Goal: Navigation & Orientation: Understand site structure

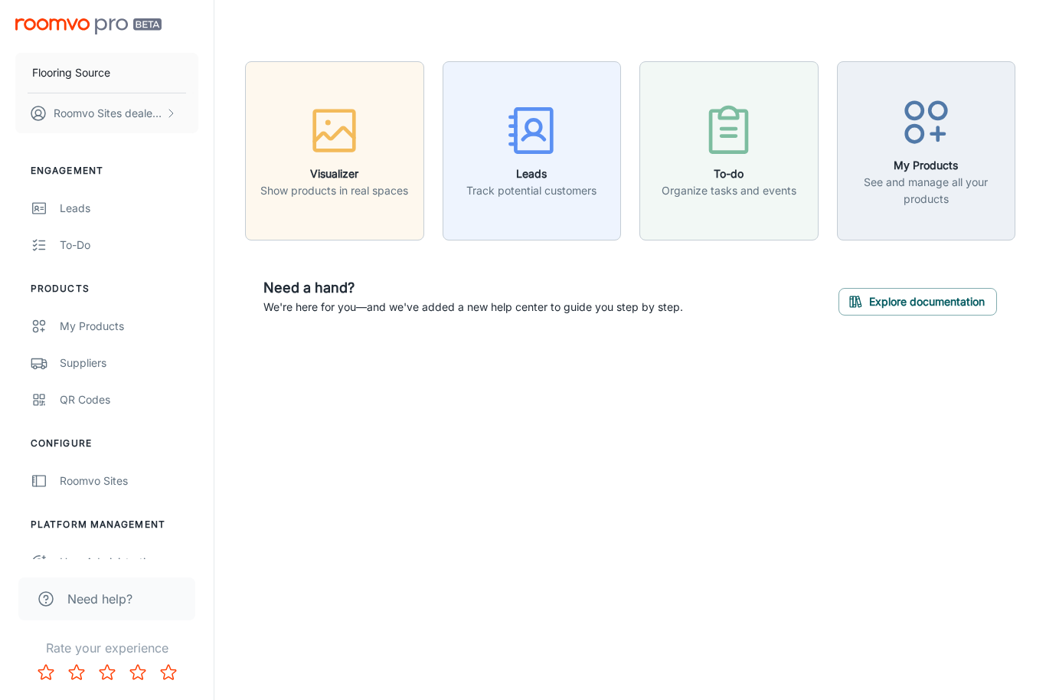
click at [344, 169] on h6 "Visualizer" at bounding box center [334, 173] width 148 height 17
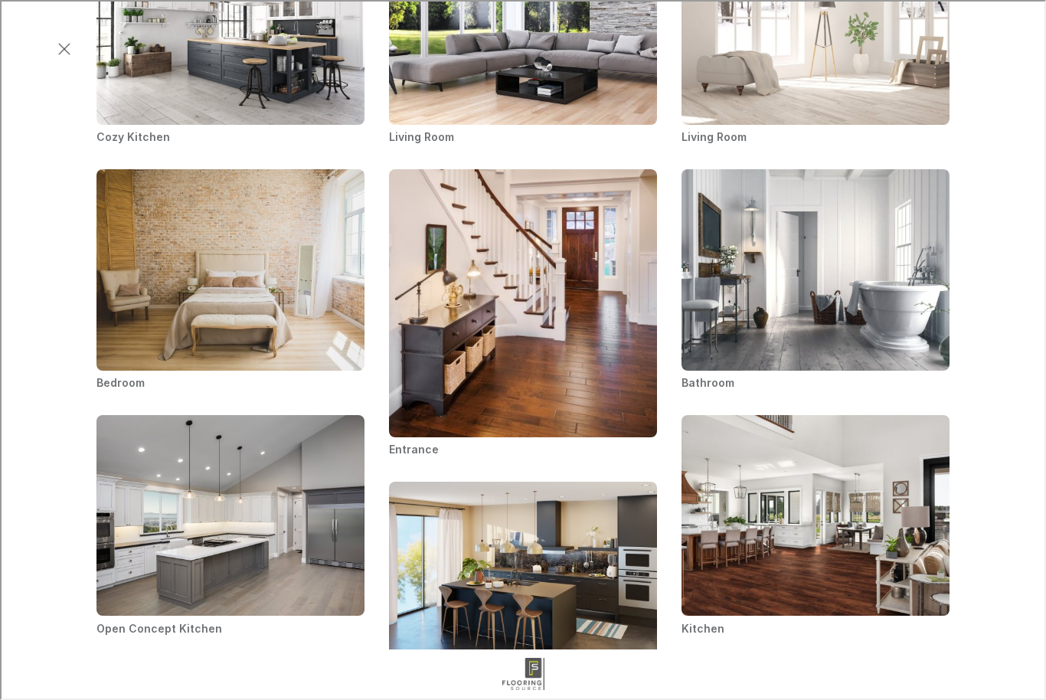
scroll to position [771, 0]
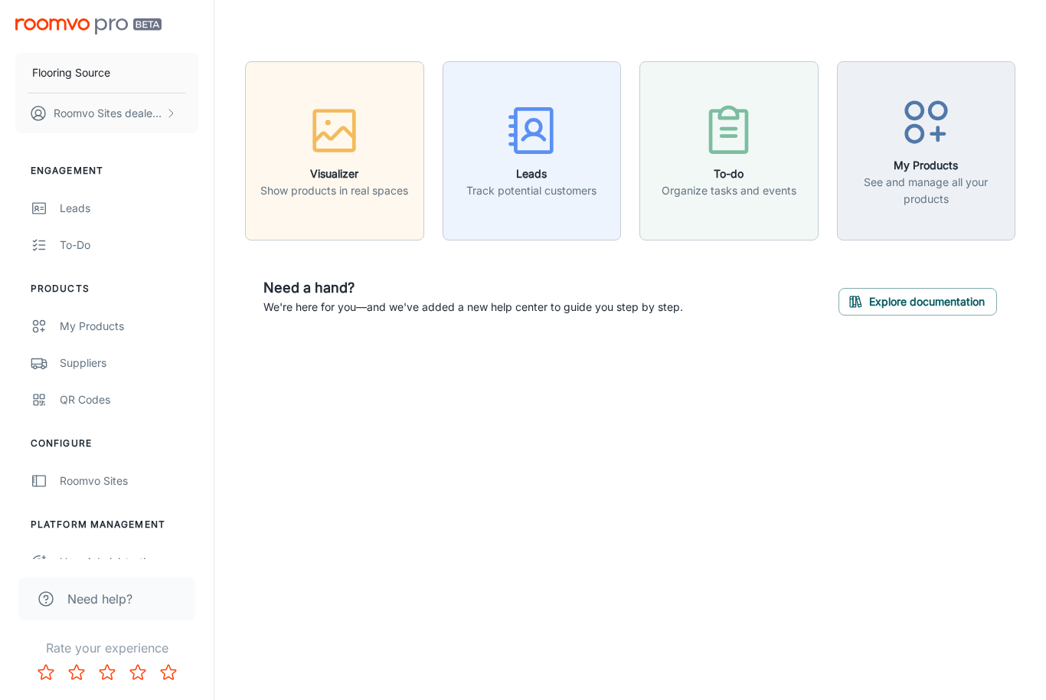
click at [70, 206] on div "Leads" at bounding box center [129, 208] width 139 height 17
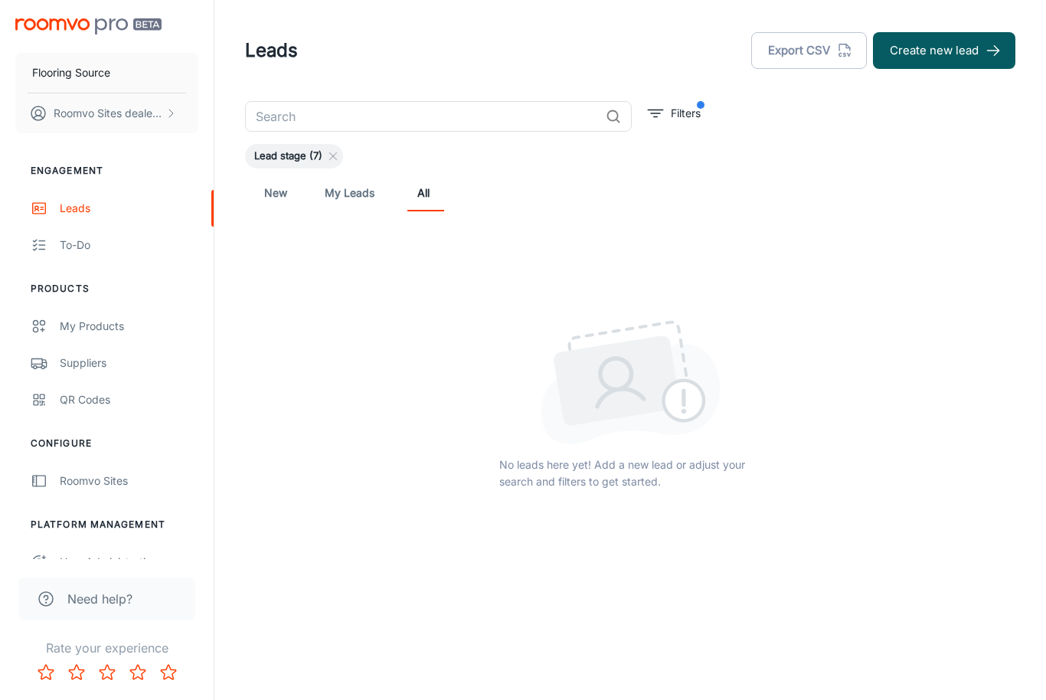
click at [282, 184] on link "New" at bounding box center [275, 193] width 37 height 37
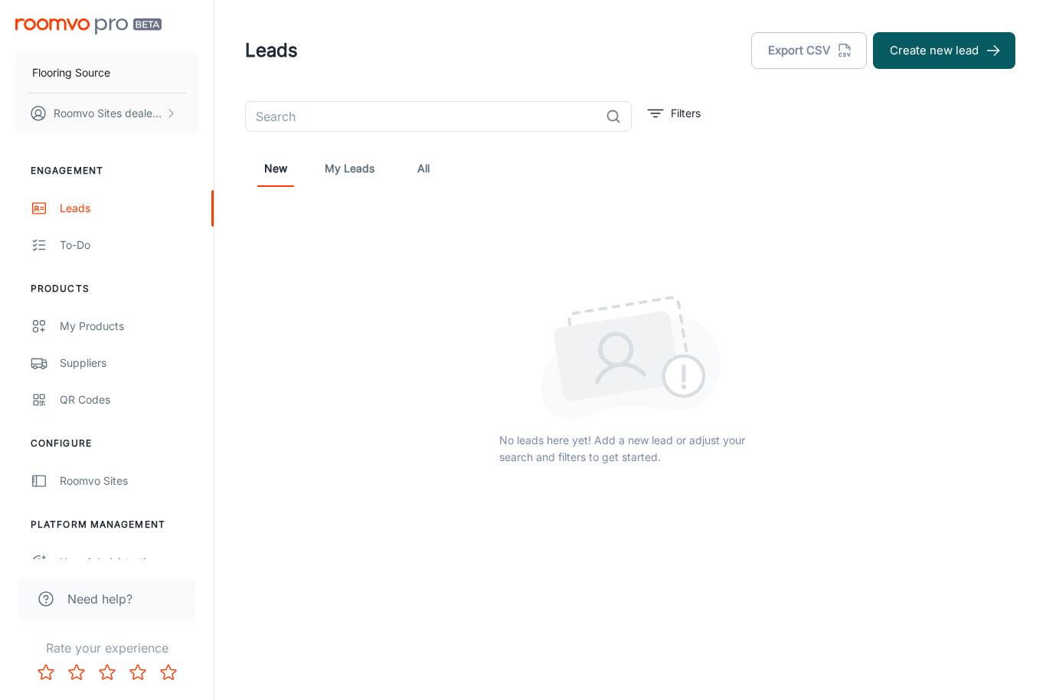
click at [344, 171] on link "My Leads" at bounding box center [350, 168] width 50 height 37
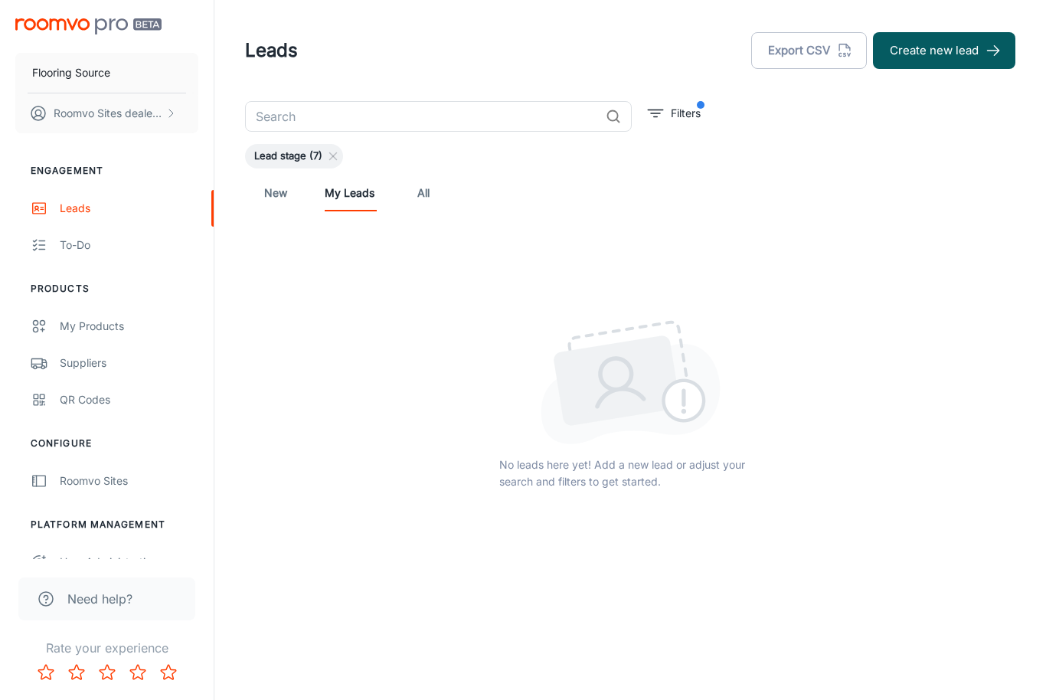
click at [75, 245] on div "To-do" at bounding box center [129, 245] width 139 height 17
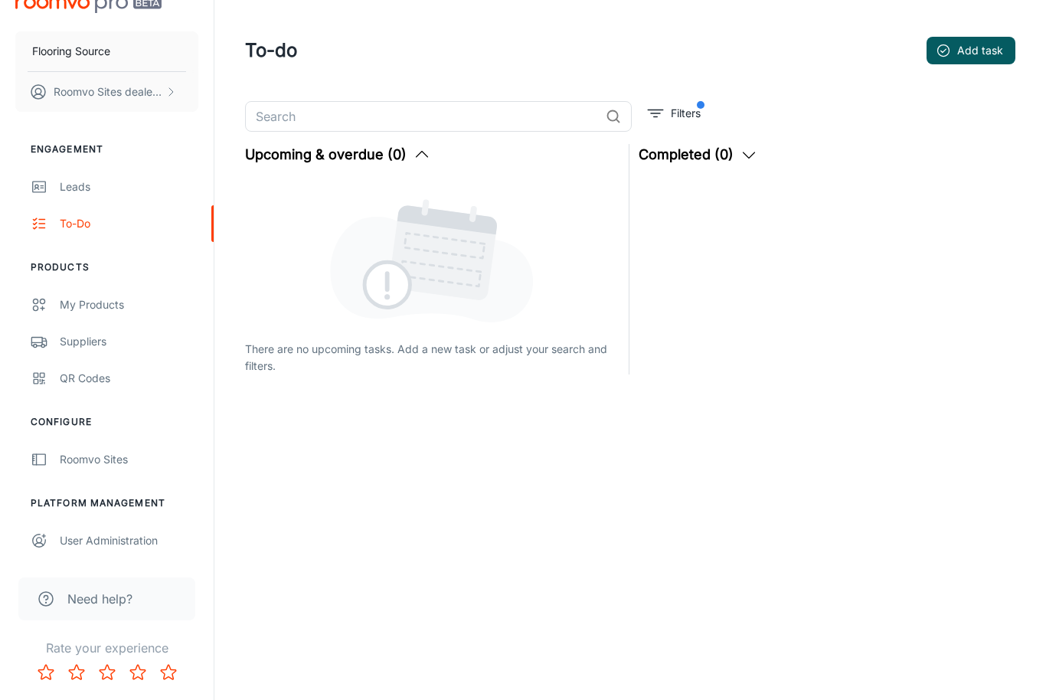
scroll to position [21, 0]
click at [75, 306] on div "My Products" at bounding box center [129, 304] width 139 height 17
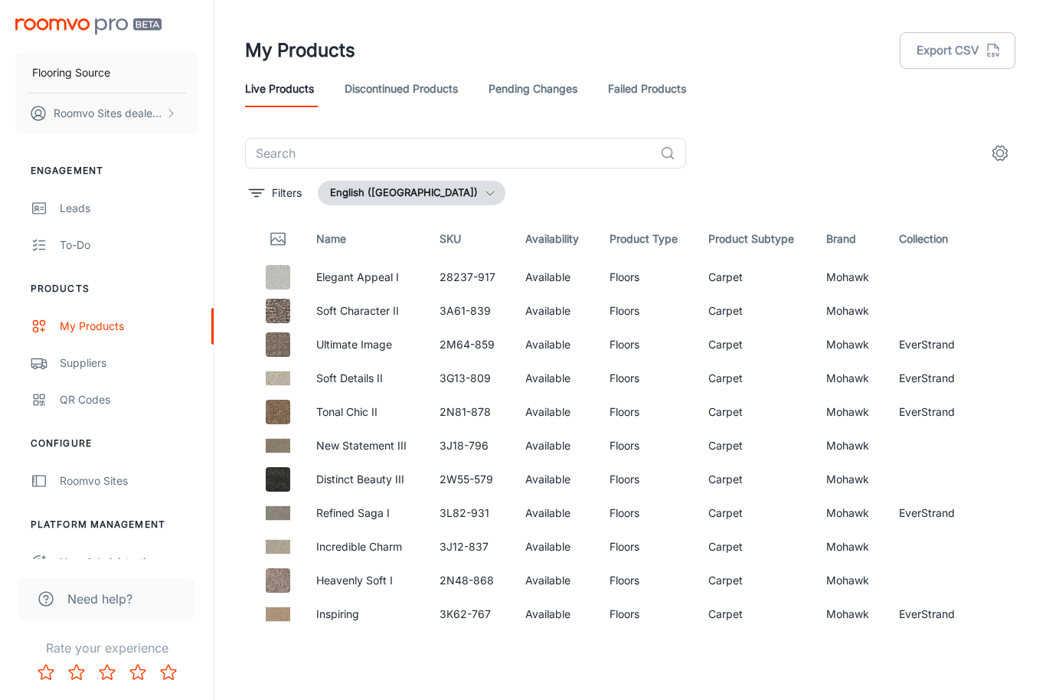
click at [410, 83] on link "Discontinued Products" at bounding box center [400, 88] width 113 height 37
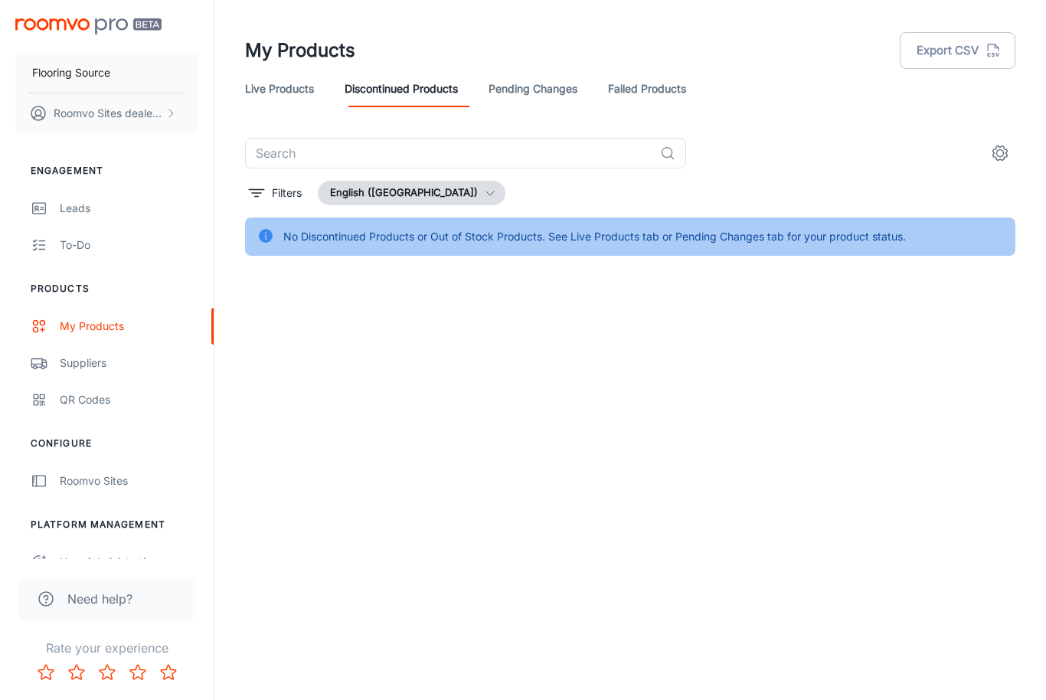
click at [560, 73] on link "Pending Changes" at bounding box center [532, 88] width 89 height 37
click at [678, 82] on link "Failed Products" at bounding box center [647, 88] width 78 height 37
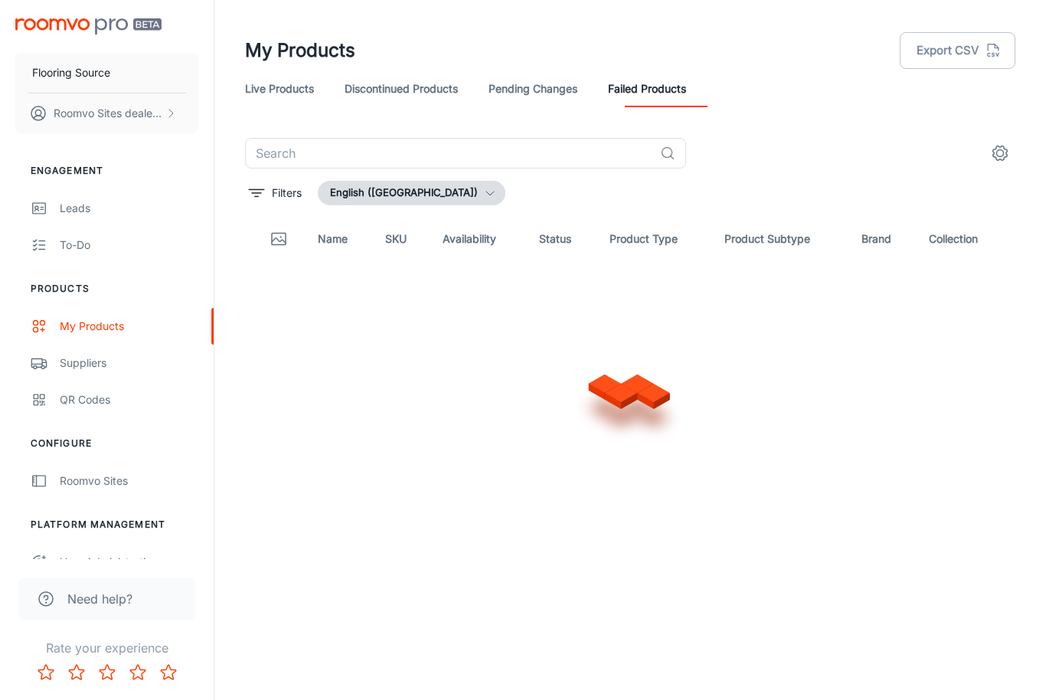
click at [74, 367] on div "Suppliers" at bounding box center [129, 362] width 139 height 17
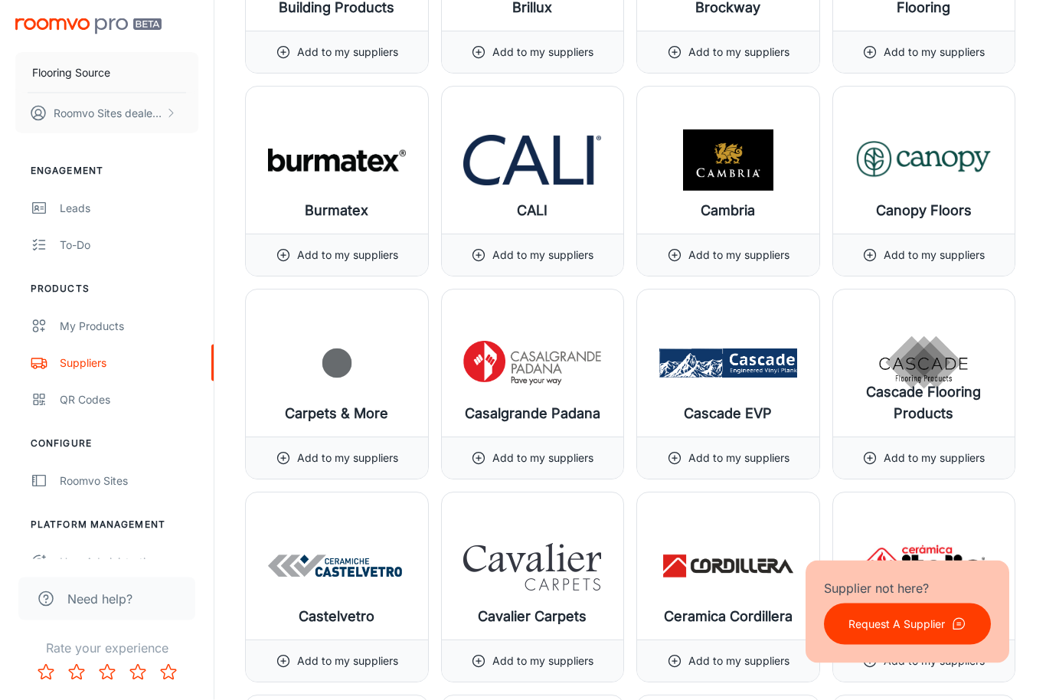
scroll to position [3809, 0]
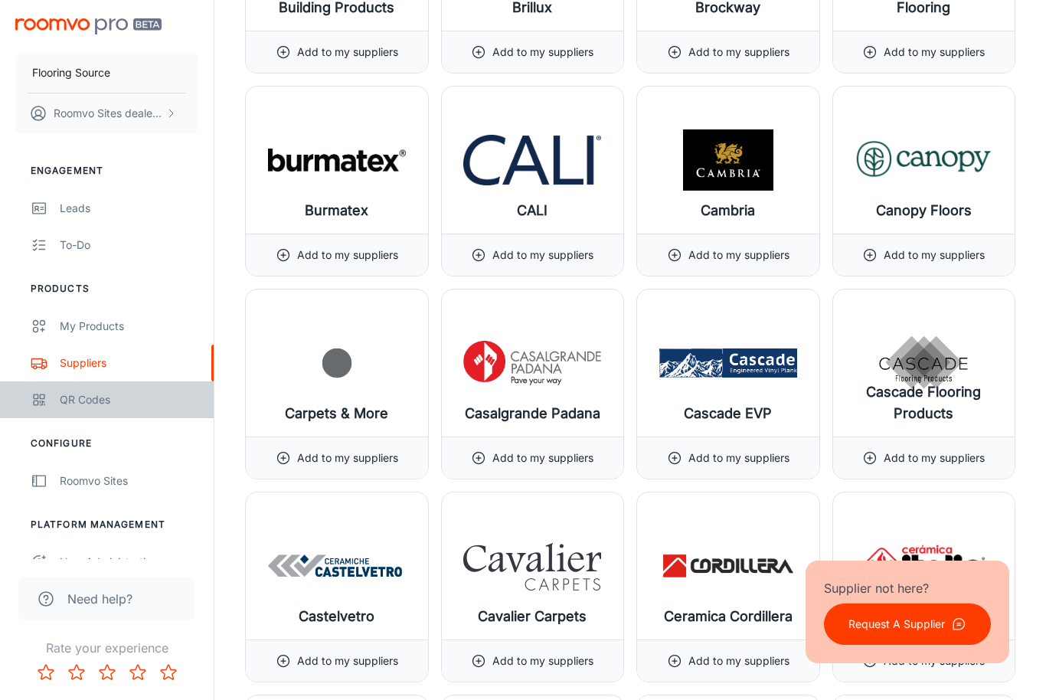
click at [73, 405] on div "QR Codes" at bounding box center [129, 399] width 139 height 17
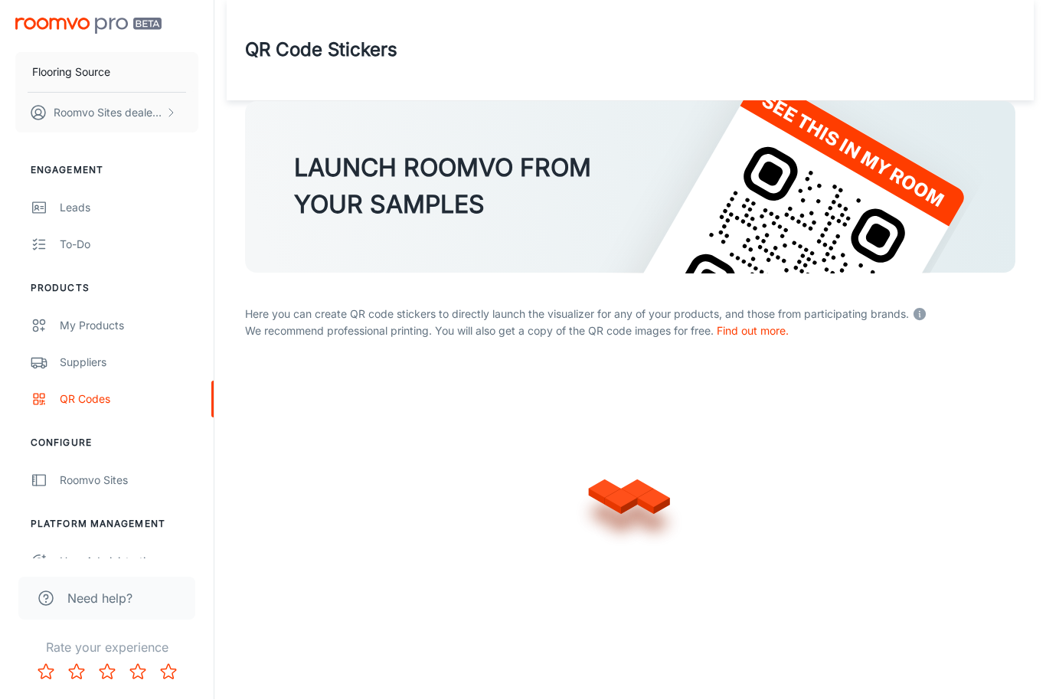
click at [77, 480] on div "Roomvo Sites" at bounding box center [129, 480] width 139 height 17
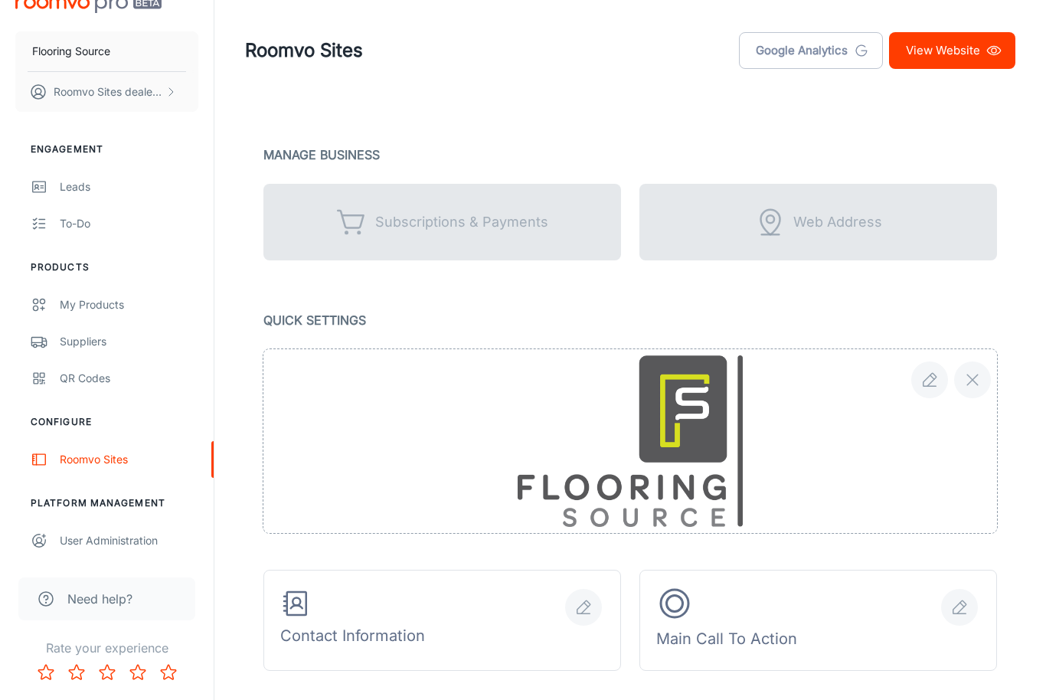
scroll to position [21, 0]
click at [958, 43] on link "View Website" at bounding box center [952, 50] width 126 height 37
